Goal: Information Seeking & Learning: Learn about a topic

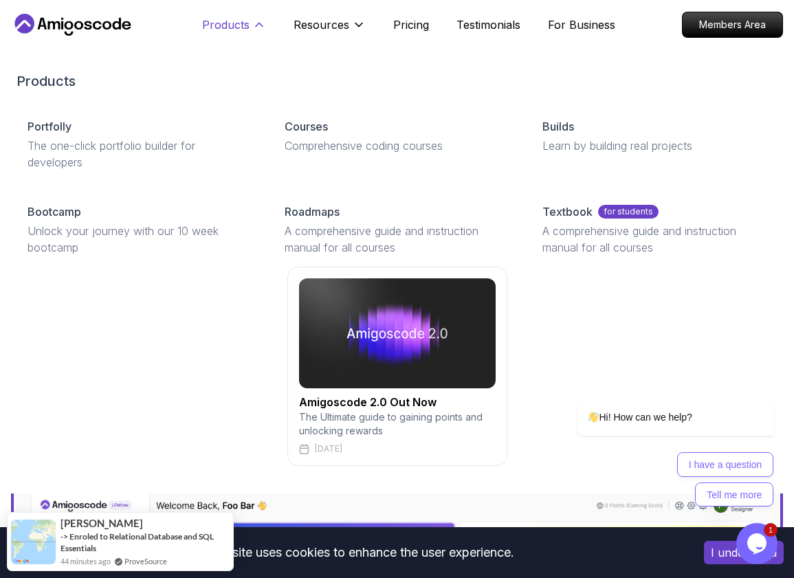
click at [246, 27] on p "Products" at bounding box center [225, 24] width 47 height 16
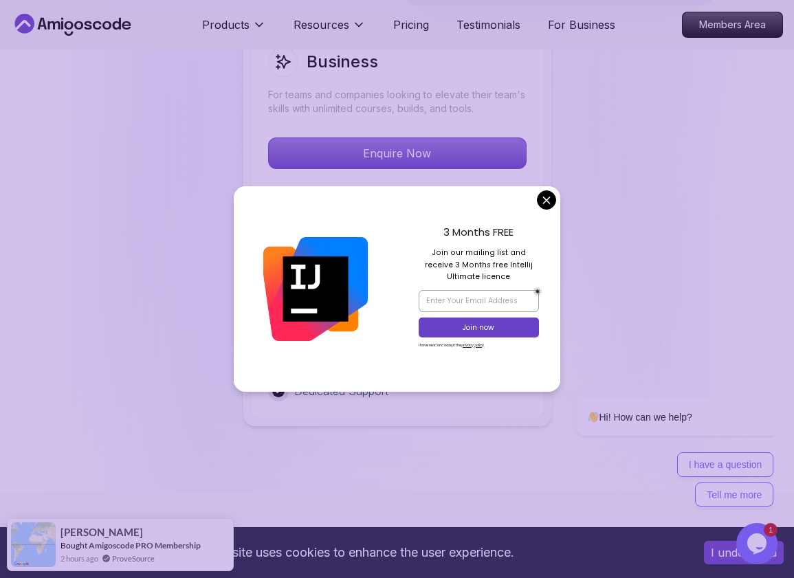
scroll to position [3777, 0]
click at [550, 198] on body "This website uses cookies to enhance the user experience. I understand Products…" at bounding box center [397, 489] width 794 height 8533
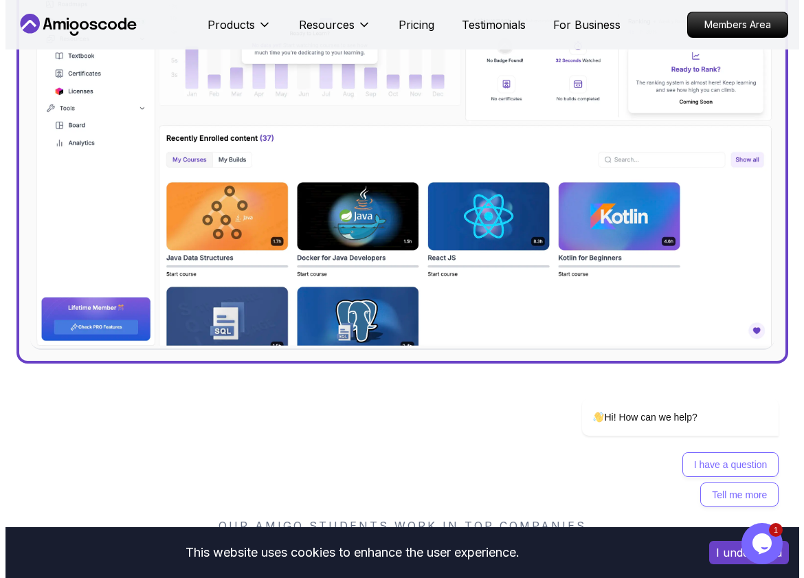
scroll to position [0, 0]
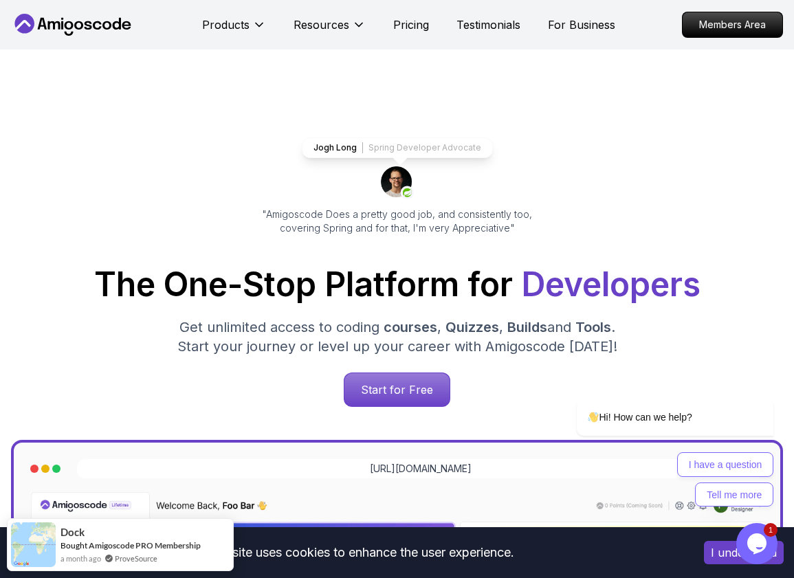
click at [232, 128] on div "Jogh Long Spring Developer Advocate "Amigoscode Does a pretty good job, and con…" at bounding box center [397, 543] width 794 height 988
click at [473, 77] on div "Jogh Long Spring Developer Advocate "Amigoscode Does a pretty good job, and con…" at bounding box center [397, 543] width 794 height 988
click at [440, 29] on div "Products Resources Pricing Testimonials For Business" at bounding box center [408, 24] width 413 height 27
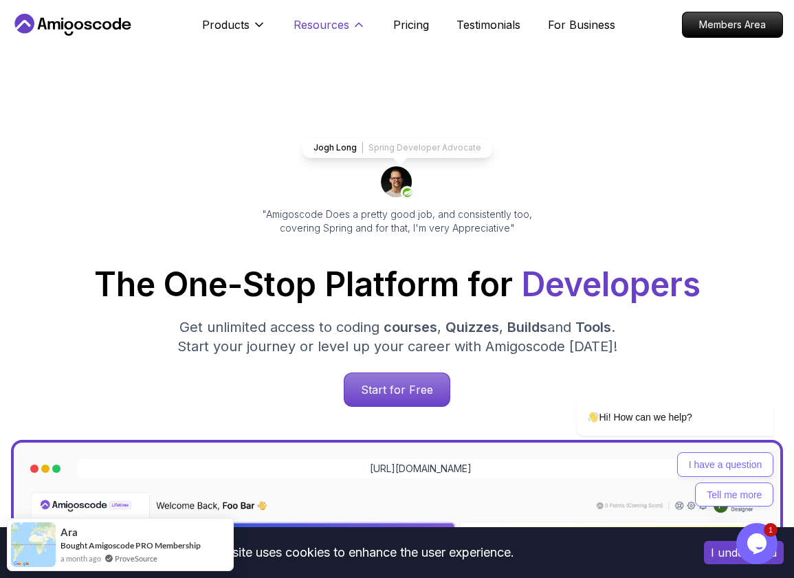
click at [344, 26] on p "Resources" at bounding box center [321, 24] width 56 height 16
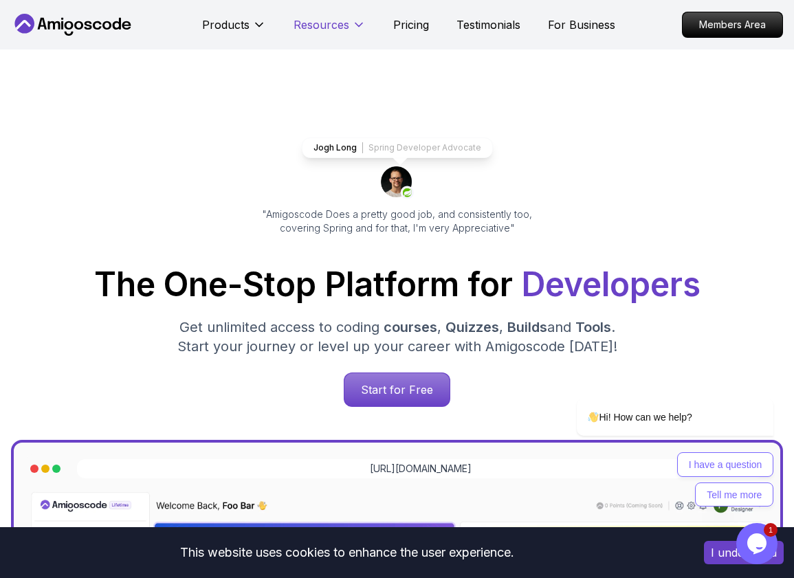
click at [344, 26] on p "Resources" at bounding box center [321, 24] width 56 height 16
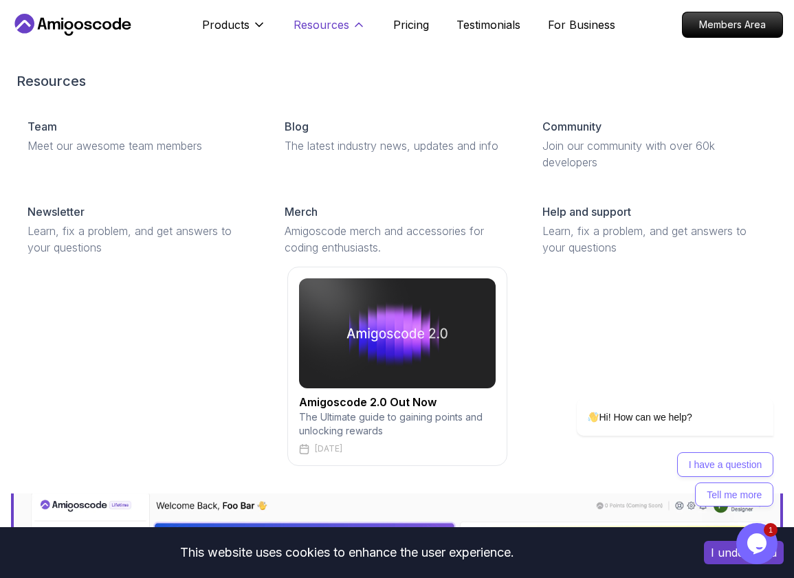
click at [344, 26] on p "Resources" at bounding box center [321, 24] width 56 height 16
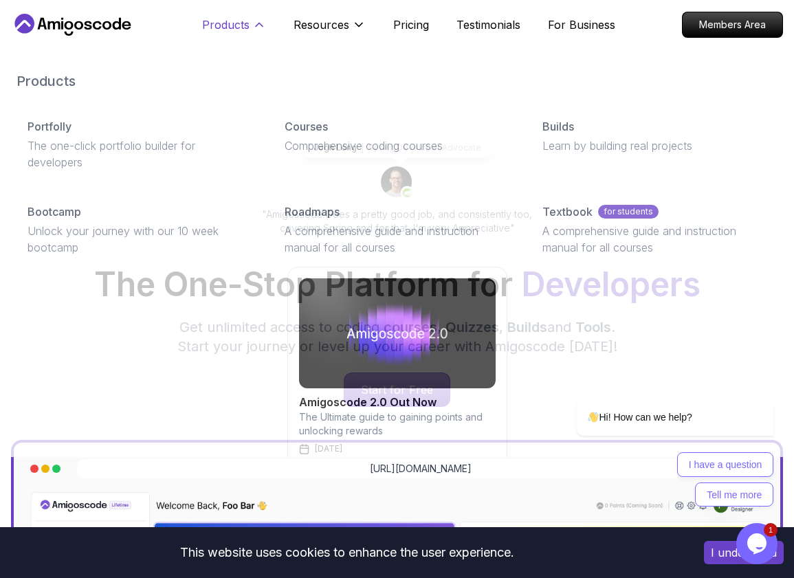
click at [231, 22] on p "Products" at bounding box center [225, 24] width 47 height 16
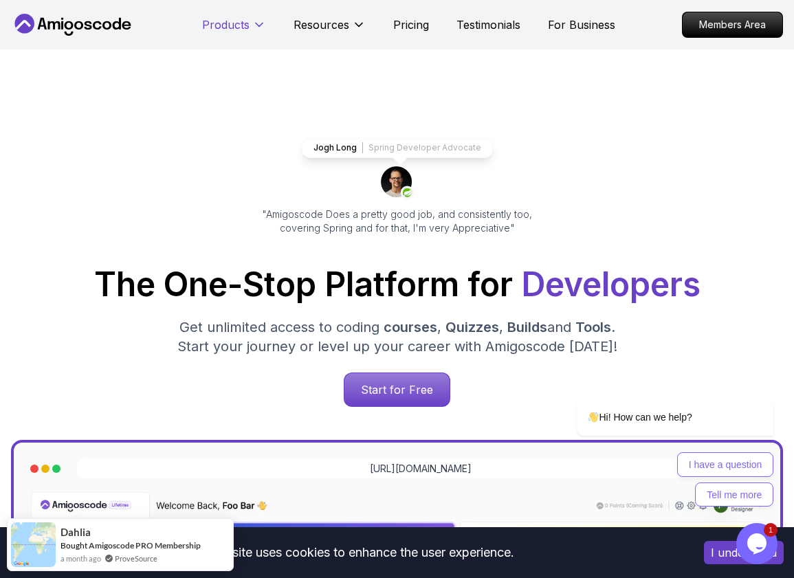
click at [231, 22] on p "Products" at bounding box center [225, 24] width 47 height 16
click at [753, 27] on p "Members Area" at bounding box center [732, 24] width 95 height 23
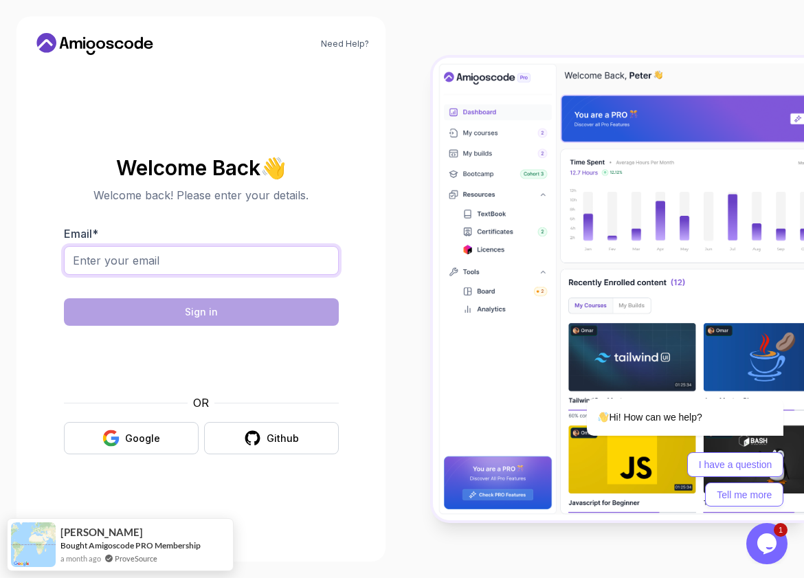
click at [167, 253] on input "Email *" at bounding box center [201, 260] width 275 height 29
click at [165, 260] on input "Email *" at bounding box center [201, 260] width 275 height 29
click at [144, 246] on input "Email *" at bounding box center [201, 260] width 275 height 29
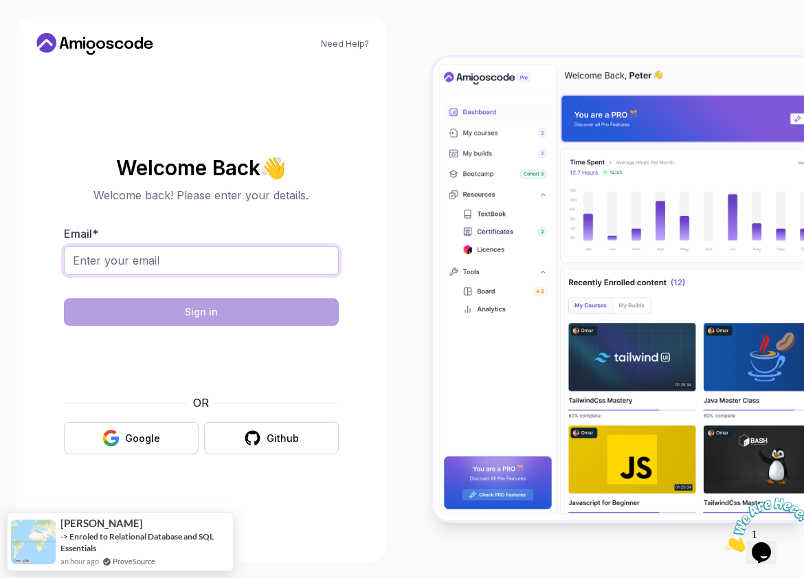
click at [194, 257] on input "Email *" at bounding box center [201, 260] width 275 height 29
click at [112, 458] on div "Welcome Back 👋 Welcome back! Please enter your details. Email * Sign in OR Goog…" at bounding box center [201, 305] width 275 height 325
click at [114, 443] on icon "button" at bounding box center [110, 443] width 13 height 7
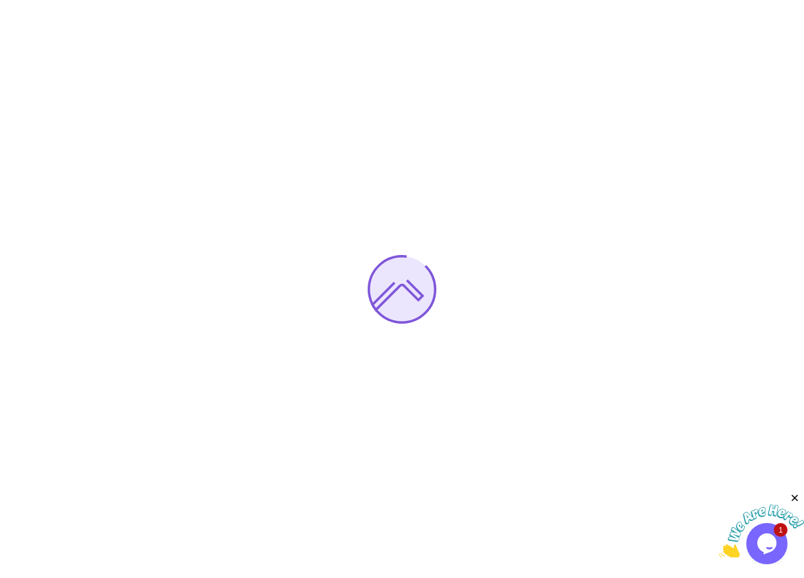
click at [767, 541] on img at bounding box center [761, 531] width 85 height 54
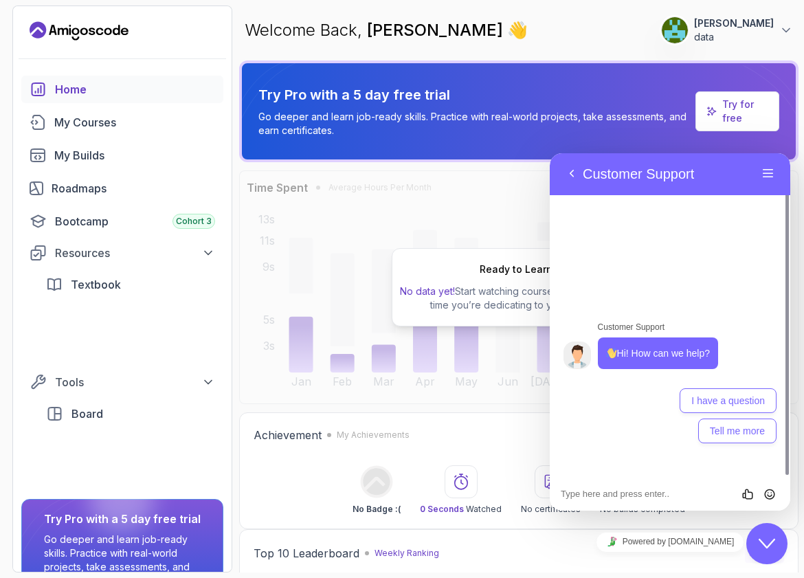
click at [765, 541] on icon "Close Chat This icon closes the chat window." at bounding box center [767, 543] width 16 height 16
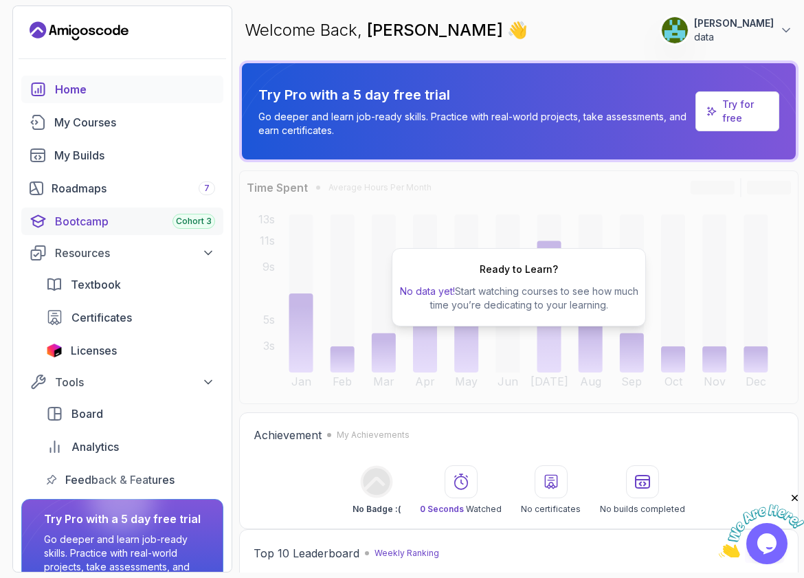
click at [101, 222] on div "Bootcamp Cohort 3" at bounding box center [135, 221] width 160 height 16
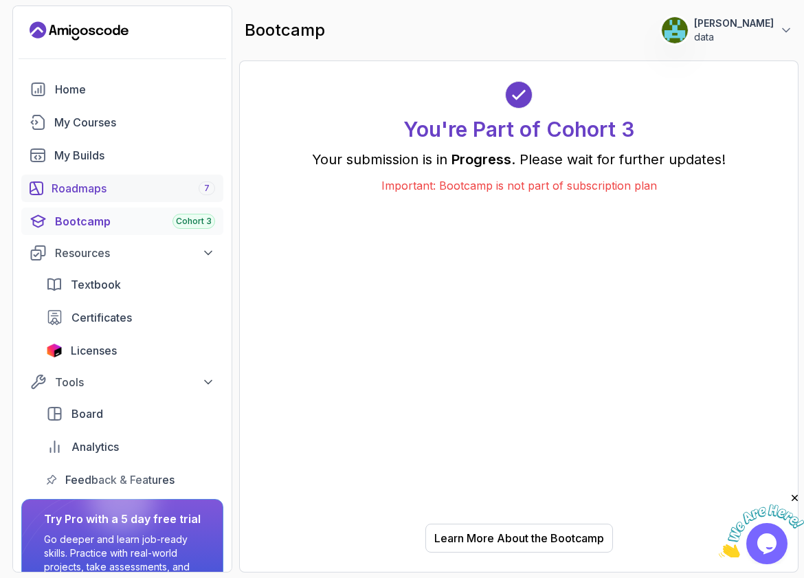
click at [114, 194] on div "Roadmaps 7" at bounding box center [134, 188] width 164 height 16
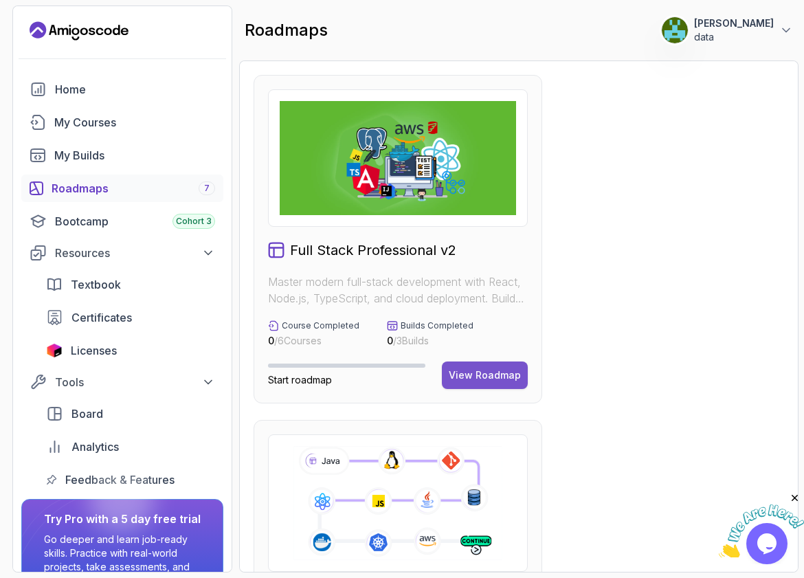
click at [488, 370] on div "View Roadmap" at bounding box center [485, 375] width 72 height 14
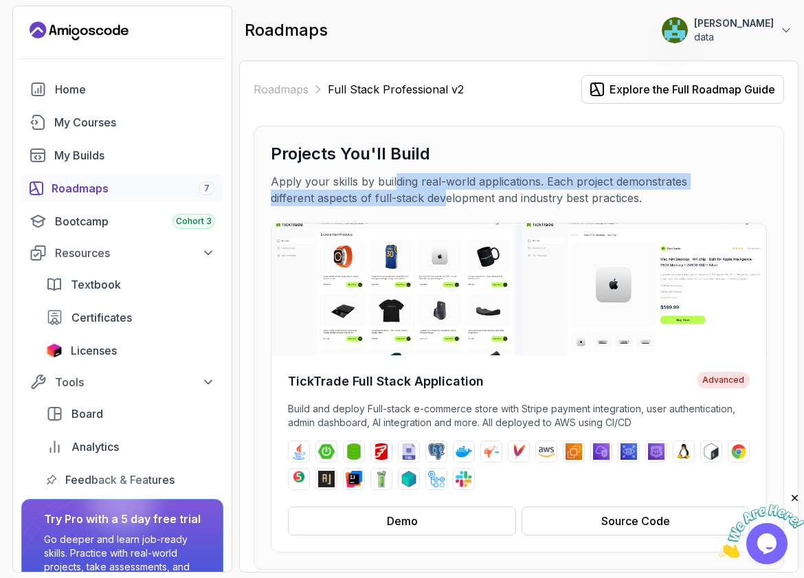
drag, startPoint x: 396, startPoint y: 184, endPoint x: 442, endPoint y: 196, distance: 47.7
click at [442, 196] on p "Apply your skills by building real-world applications. Each project demonstrate…" at bounding box center [502, 189] width 462 height 33
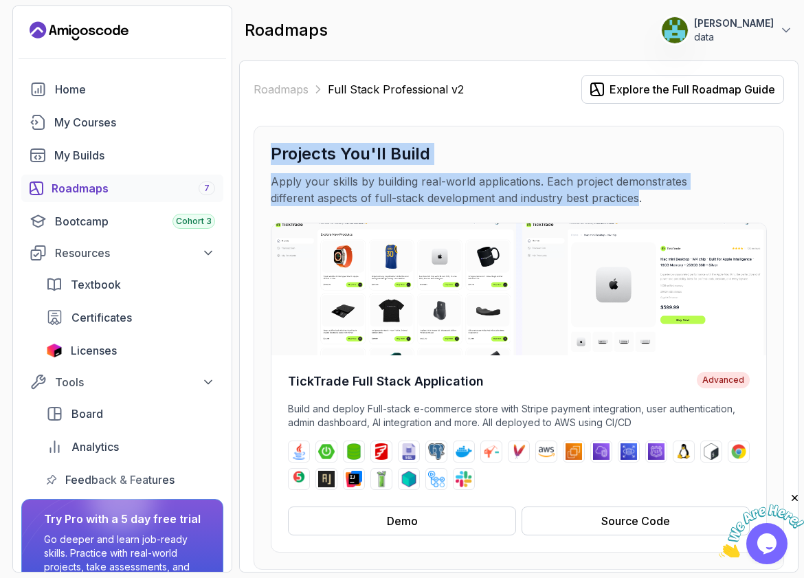
drag, startPoint x: 638, startPoint y: 201, endPoint x: 271, endPoint y: 150, distance: 370.3
click at [271, 150] on div "Projects You'll Build Apply your skills by building real-world applications. Ea…" at bounding box center [519, 174] width 496 height 63
click at [301, 179] on p "Apply your skills by building real-world applications. Each project demonstrate…" at bounding box center [502, 189] width 462 height 33
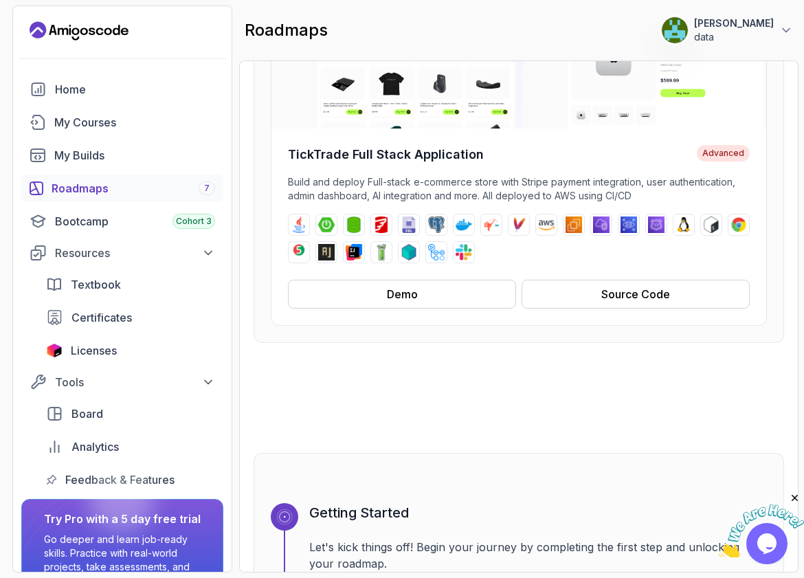
scroll to position [228, 0]
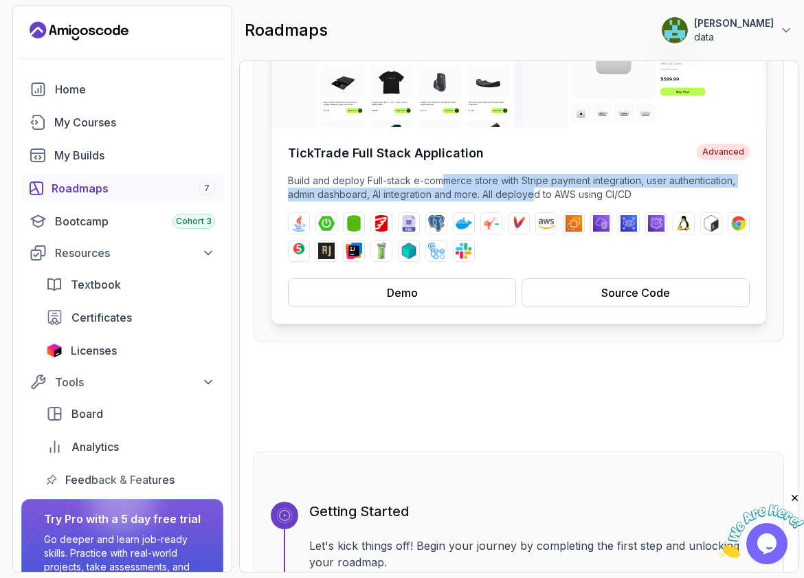
drag, startPoint x: 445, startPoint y: 181, endPoint x: 531, endPoint y: 194, distance: 87.0
click at [531, 194] on p "Build and deploy Full-stack e-commerce store with Stripe payment integration, u…" at bounding box center [519, 187] width 462 height 27
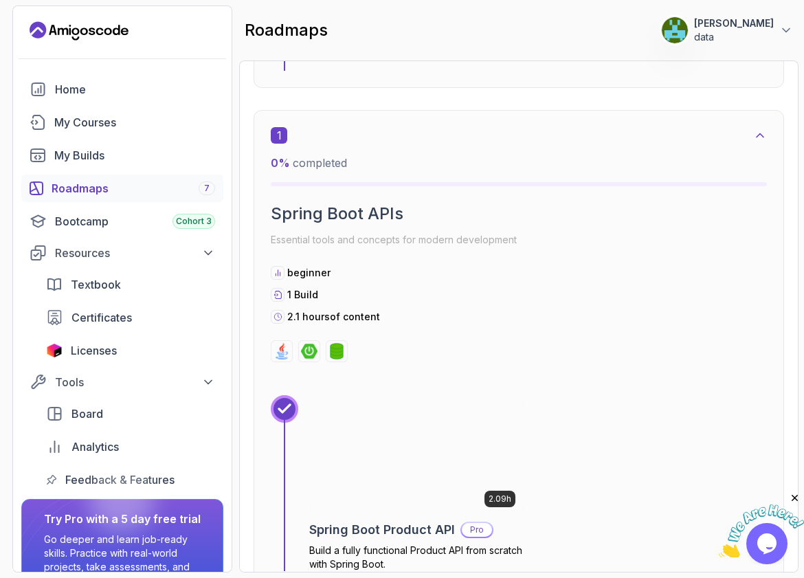
scroll to position [800, 0]
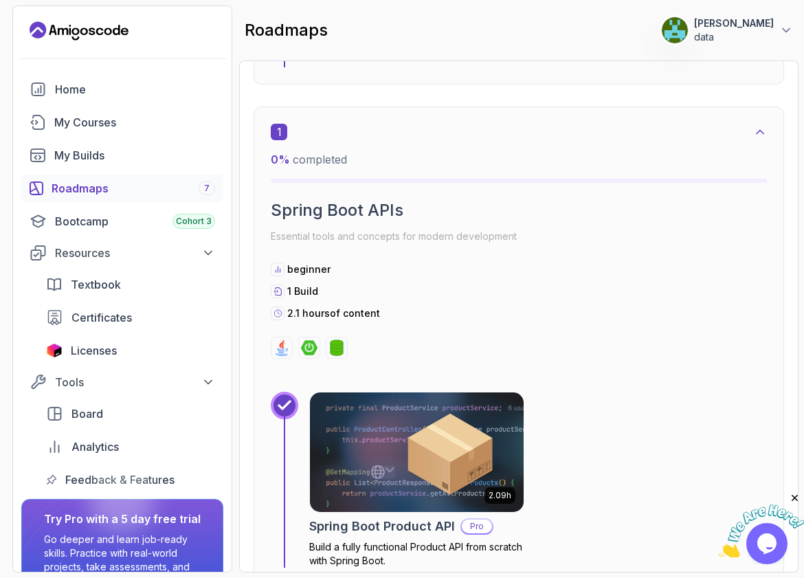
drag, startPoint x: 433, startPoint y: 304, endPoint x: 275, endPoint y: 165, distance: 210.8
click at [263, 158] on div "1 0 % completed Spring Boot APIs Essential tools and concepts for modern develo…" at bounding box center [519, 345] width 530 height 478
click at [609, 316] on div "2.1 hours of content" at bounding box center [519, 313] width 496 height 14
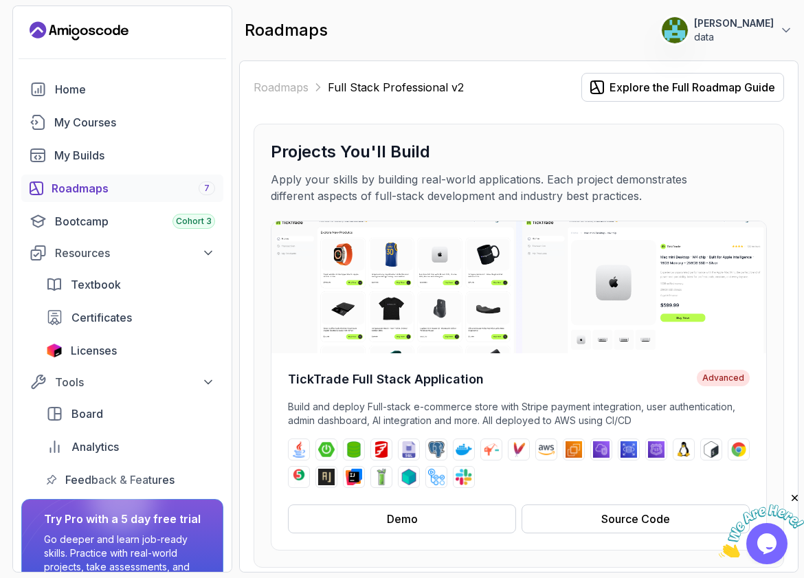
scroll to position [0, 0]
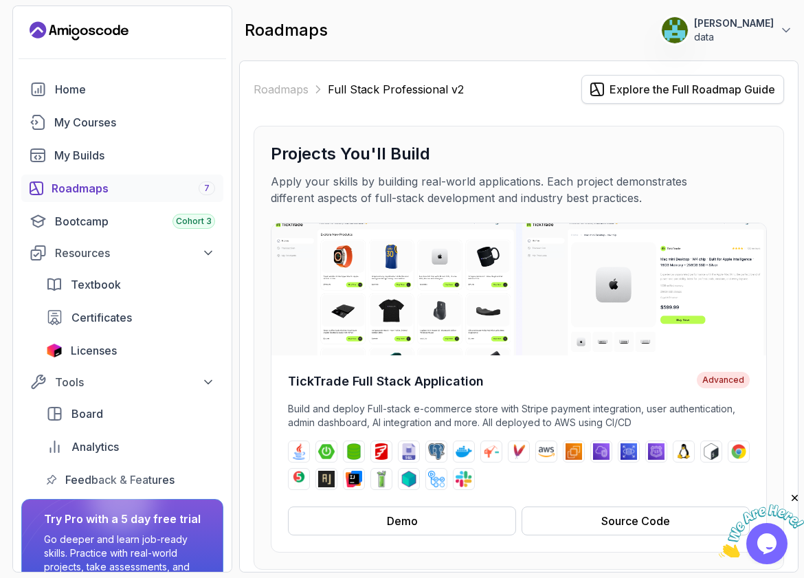
click at [670, 91] on div "Explore the Full Roadmap Guide" at bounding box center [692, 89] width 166 height 16
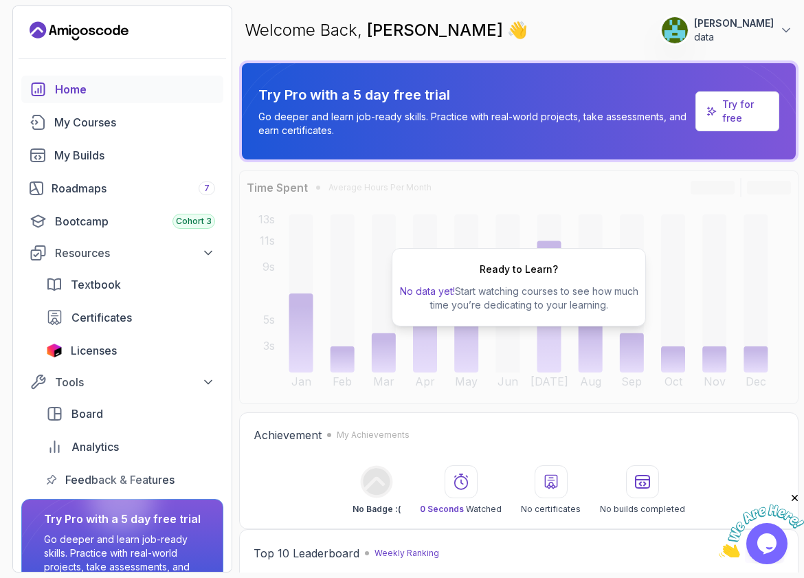
click at [664, 393] on div "Ready to Learn? No data yet! Start watching courses to see how much time you’re…" at bounding box center [518, 287] width 559 height 234
click at [85, 187] on div "Roadmaps 7" at bounding box center [134, 188] width 164 height 16
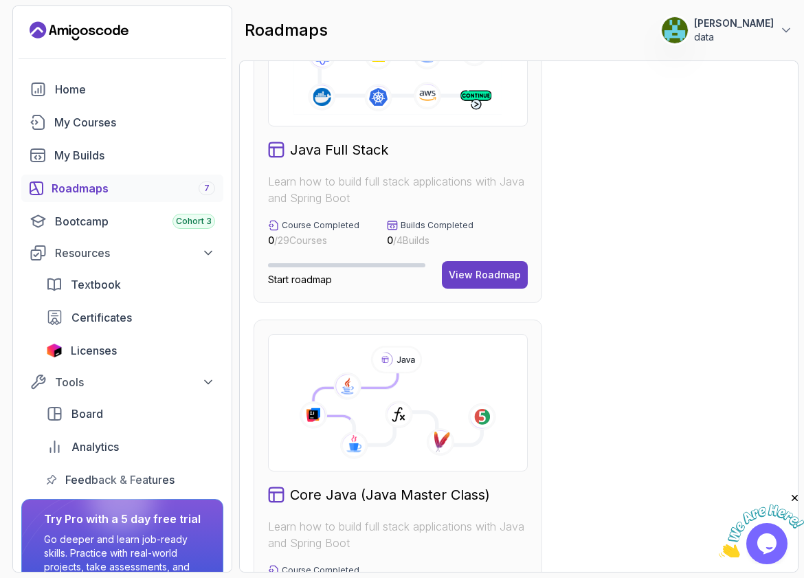
scroll to position [456, 0]
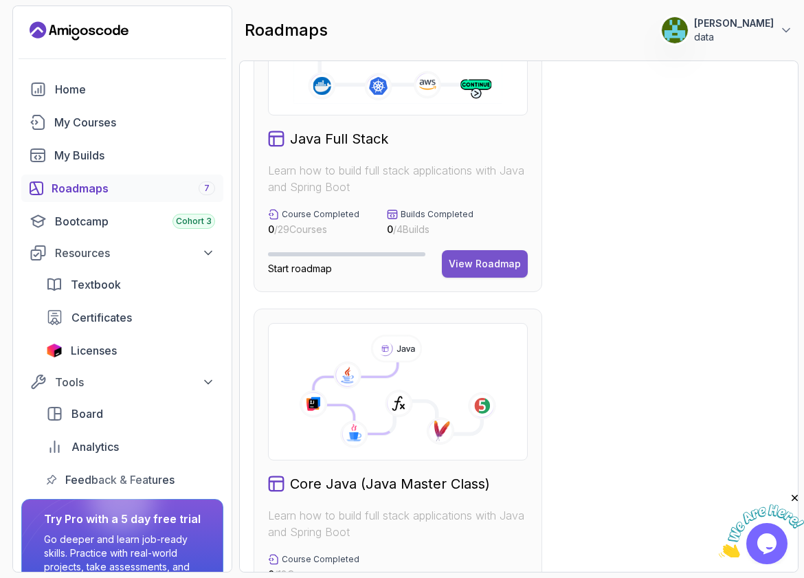
click at [486, 261] on div "View Roadmap" at bounding box center [485, 264] width 72 height 14
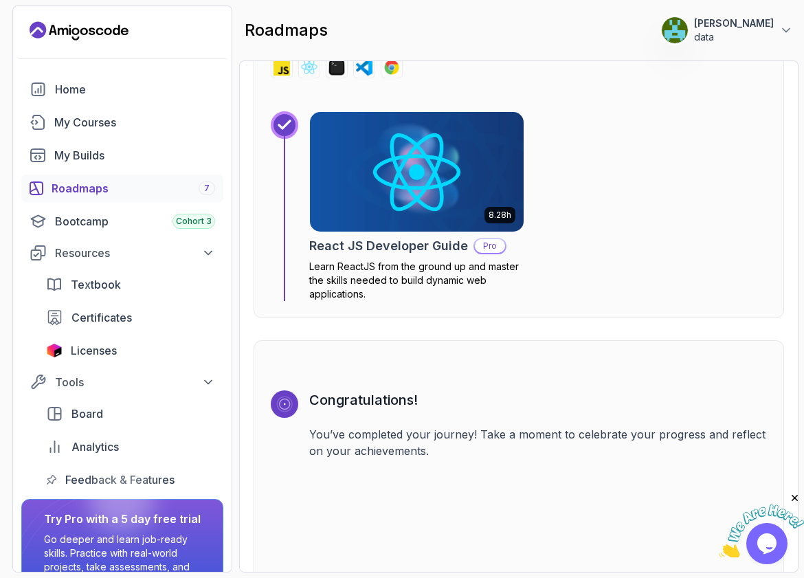
scroll to position [9161, 0]
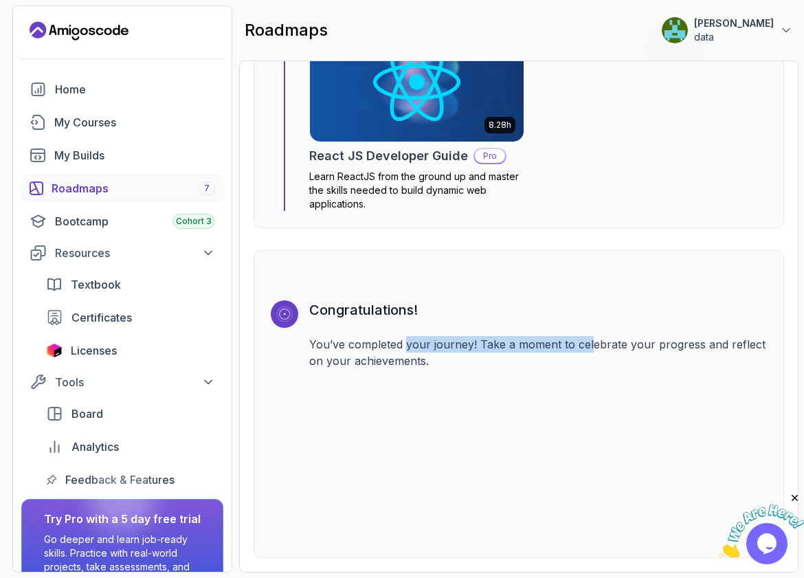
drag, startPoint x: 594, startPoint y: 339, endPoint x: 399, endPoint y: 346, distance: 194.6
click at [404, 346] on p "You’ve completed your journey! Take a moment to celebrate your progress and ref…" at bounding box center [538, 352] width 458 height 33
click at [399, 345] on p "You’ve completed your journey! Take a moment to celebrate your progress and ref…" at bounding box center [538, 352] width 458 height 33
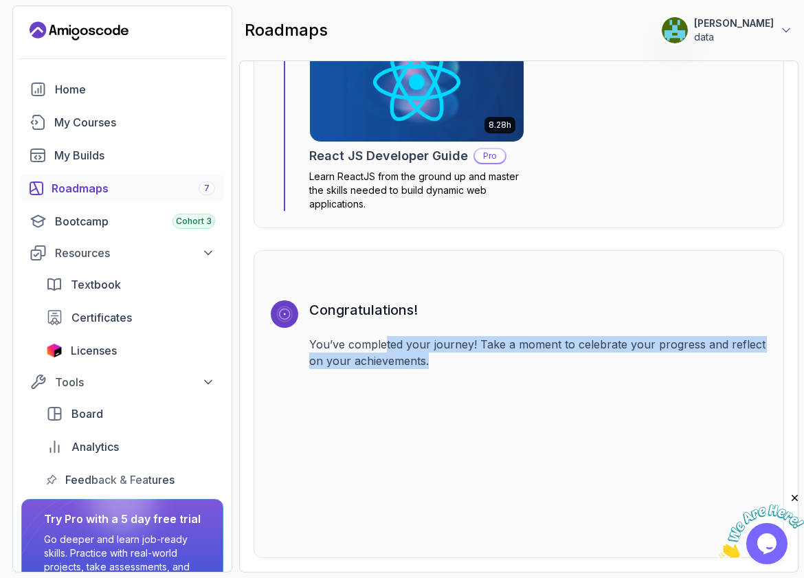
drag, startPoint x: 388, startPoint y: 345, endPoint x: 495, endPoint y: 384, distance: 114.1
click at [495, 384] on div "Congratulations! You’ve completed your journey! Take a moment to celebrate your…" at bounding box center [538, 420] width 458 height 240
click at [496, 384] on div "Congratulations! You’ve completed your journey! Take a moment to celebrate your…" at bounding box center [538, 420] width 458 height 240
drag, startPoint x: 475, startPoint y: 382, endPoint x: 361, endPoint y: 326, distance: 127.5
click at [365, 328] on div "Congratulations! You’ve completed your journey! Take a moment to celebrate your…" at bounding box center [538, 420] width 458 height 240
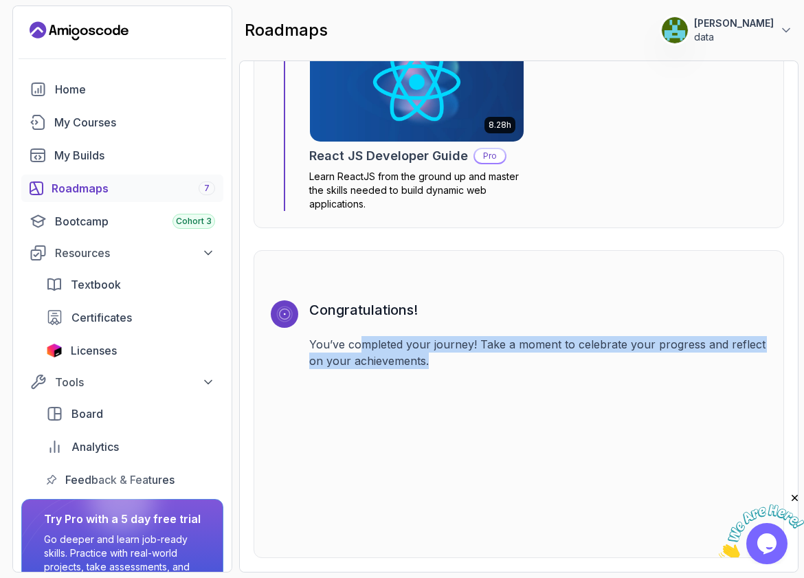
click at [449, 510] on div "Congratulations! You’ve completed your journey! Take a moment to celebrate your…" at bounding box center [538, 420] width 458 height 240
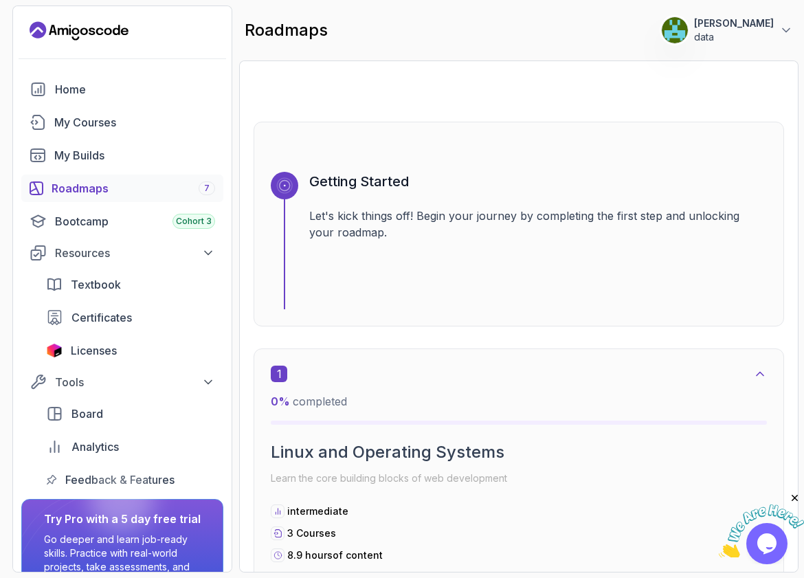
scroll to position [0, 0]
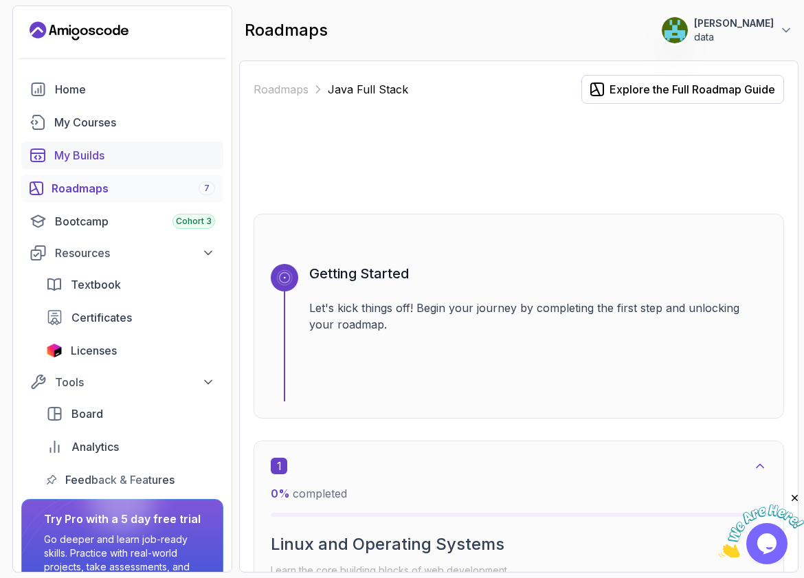
click at [71, 160] on div "My Builds" at bounding box center [134, 155] width 161 height 16
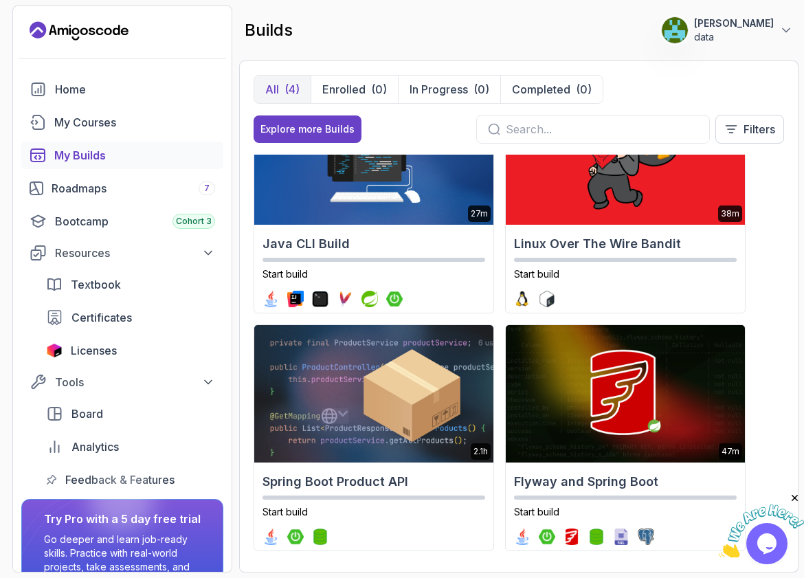
scroll to position [78, 0]
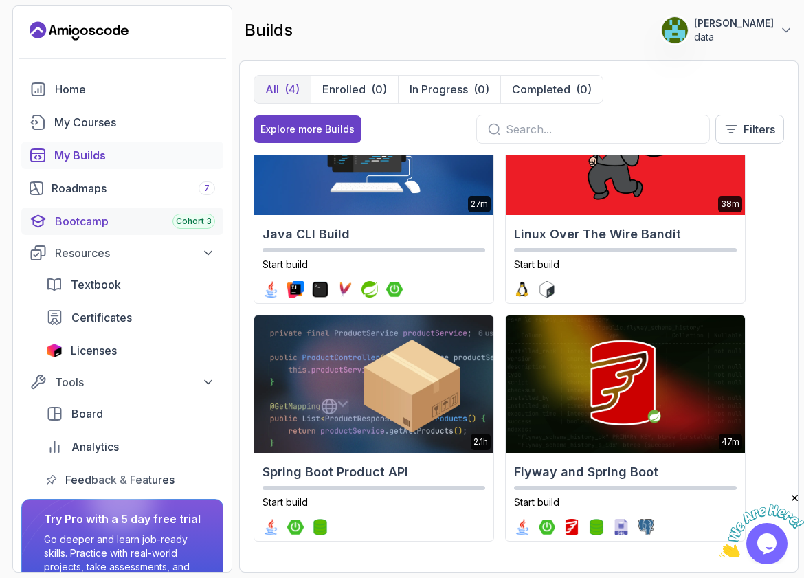
click at [85, 220] on div "Bootcamp Cohort 3" at bounding box center [135, 221] width 160 height 16
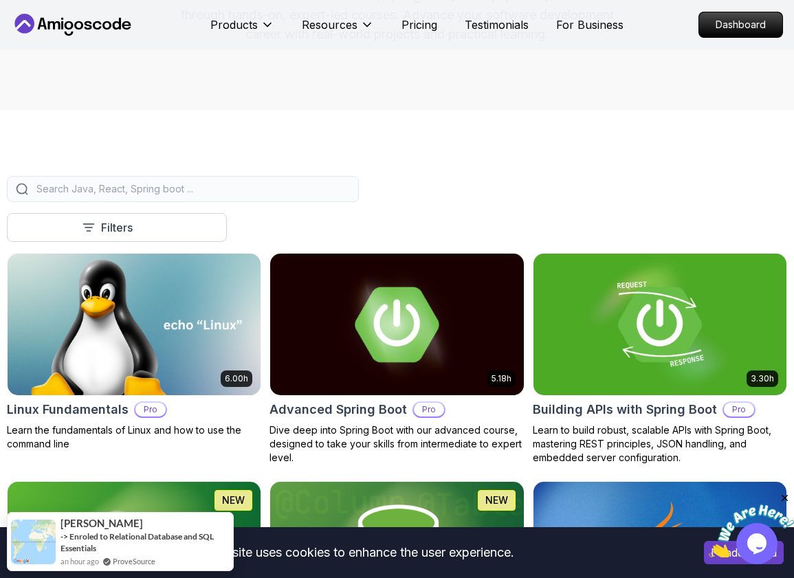
scroll to position [228, 0]
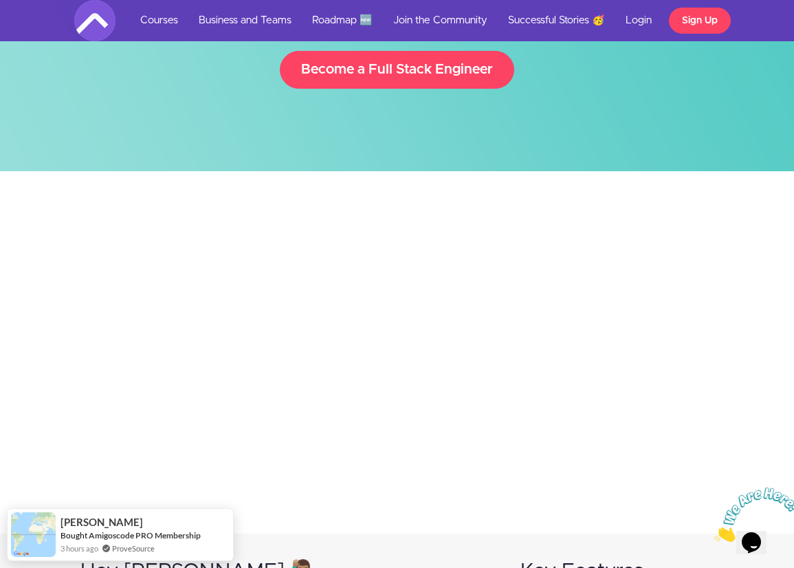
scroll to position [229, 0]
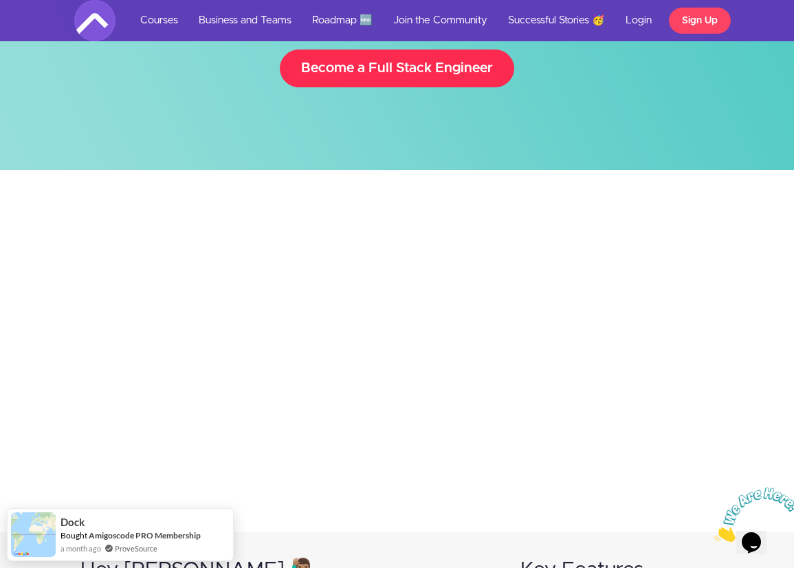
click at [477, 60] on link "Become a Full Stack Engineer" at bounding box center [397, 68] width 234 height 38
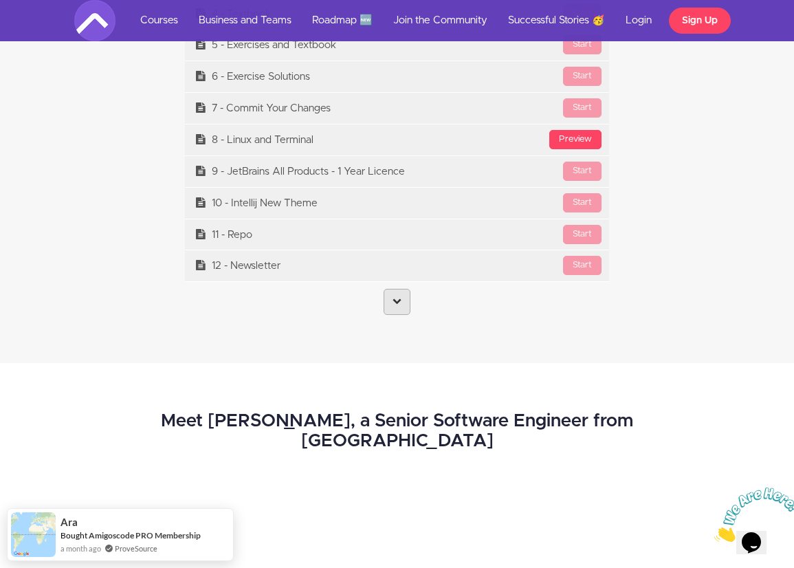
scroll to position [5527, 0]
click at [399, 289] on link at bounding box center [396, 302] width 27 height 26
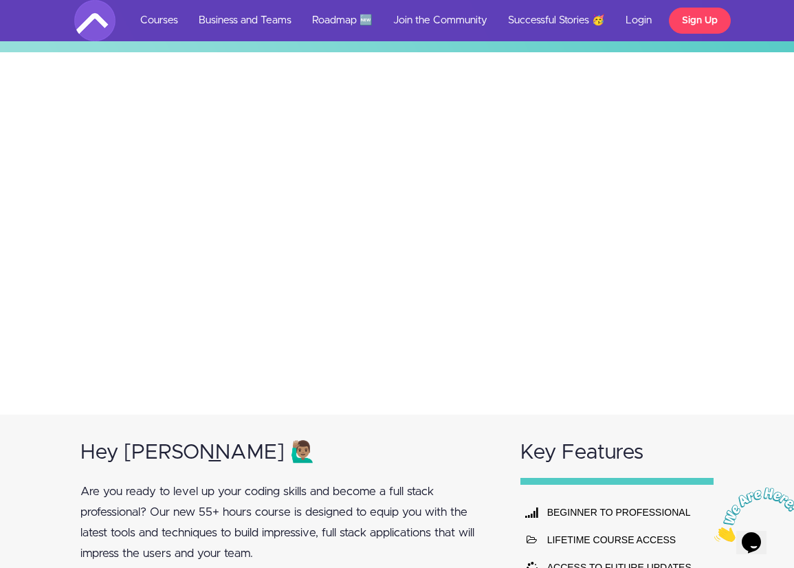
scroll to position [344, 0]
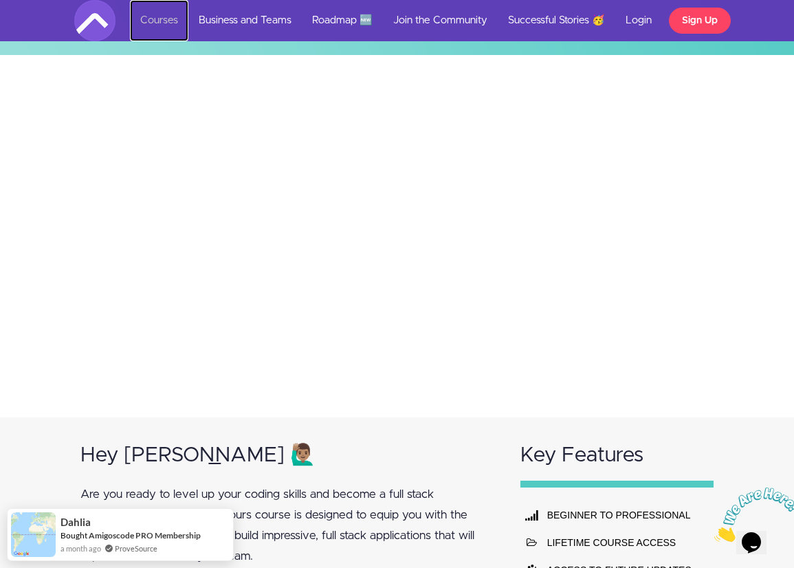
click at [175, 19] on link "Courses" at bounding box center [159, 20] width 58 height 41
